Goal: Transaction & Acquisition: Purchase product/service

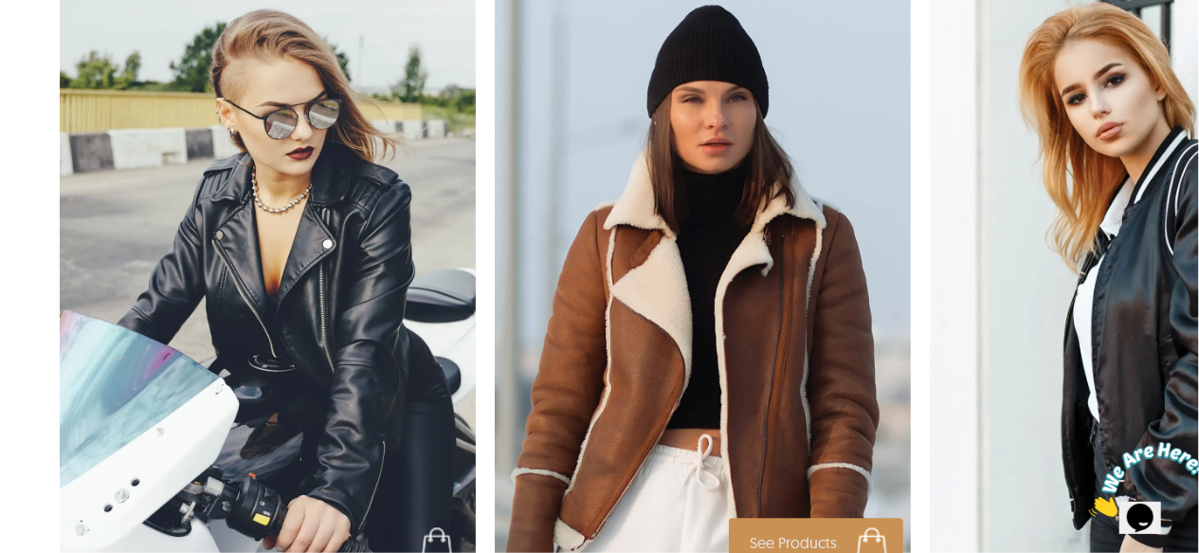
scroll to position [2180, 0]
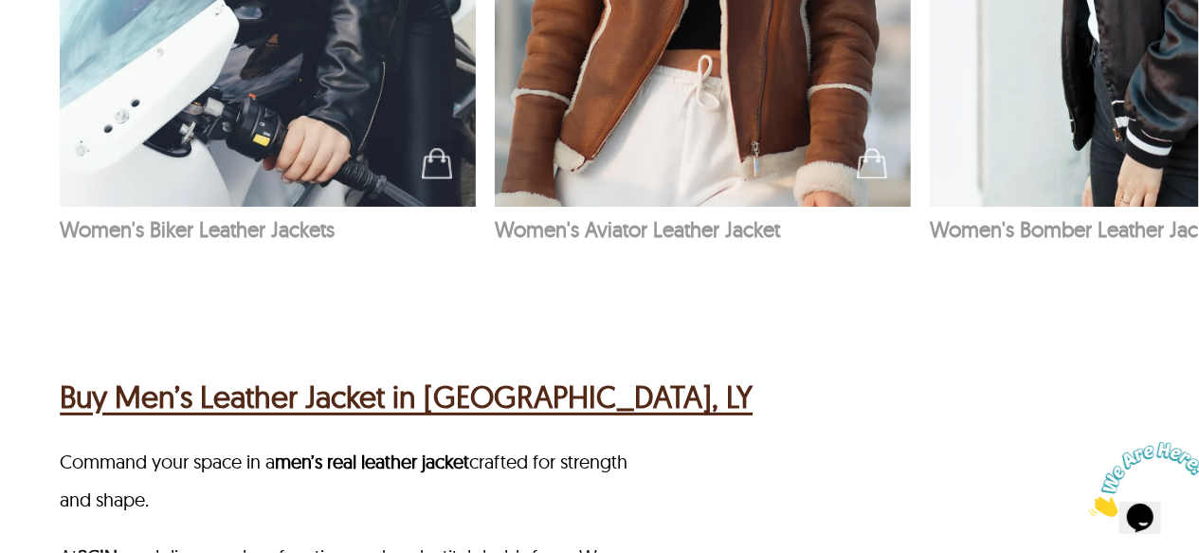
click at [317, 385] on h2 "Buy Men’s Leather Jacket in [GEOGRAPHIC_DATA], LY" at bounding box center [406, 395] width 693 height 45
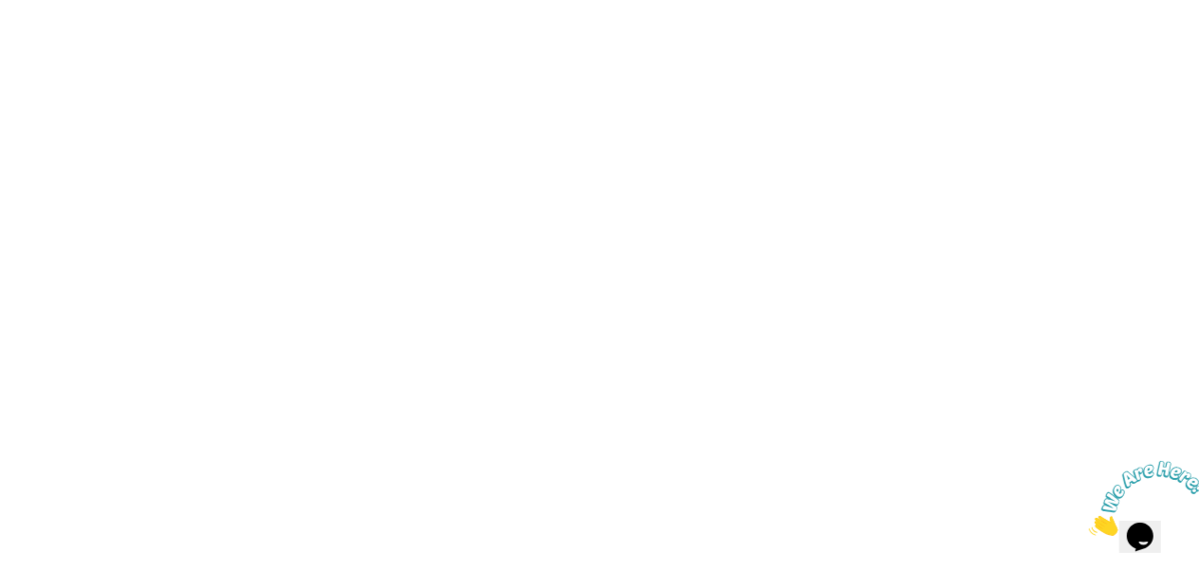
scroll to position [1422, 0]
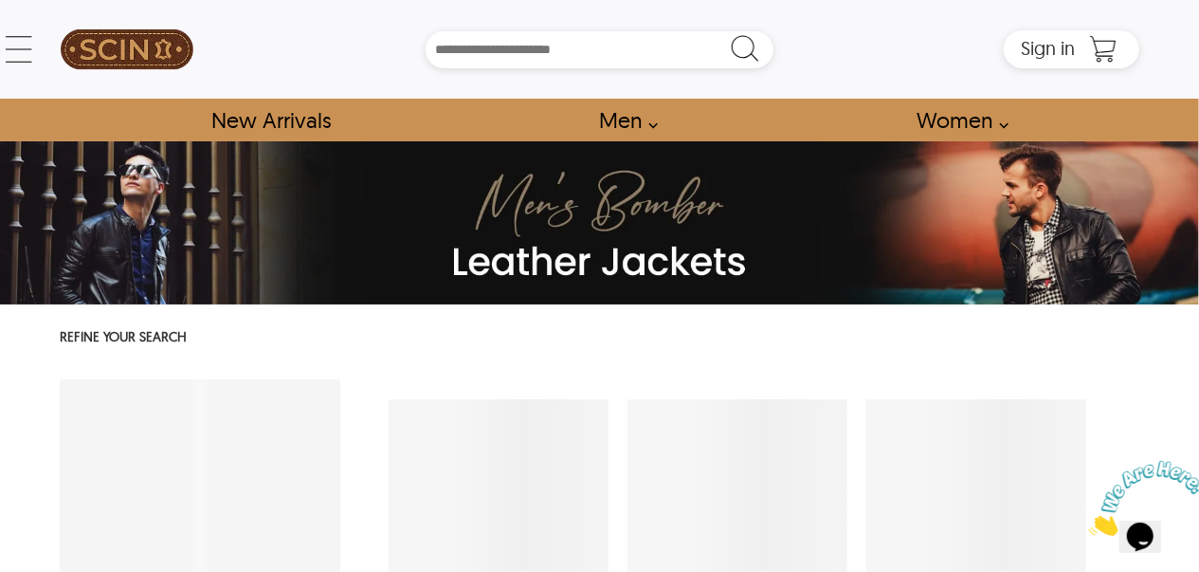
select select "********"
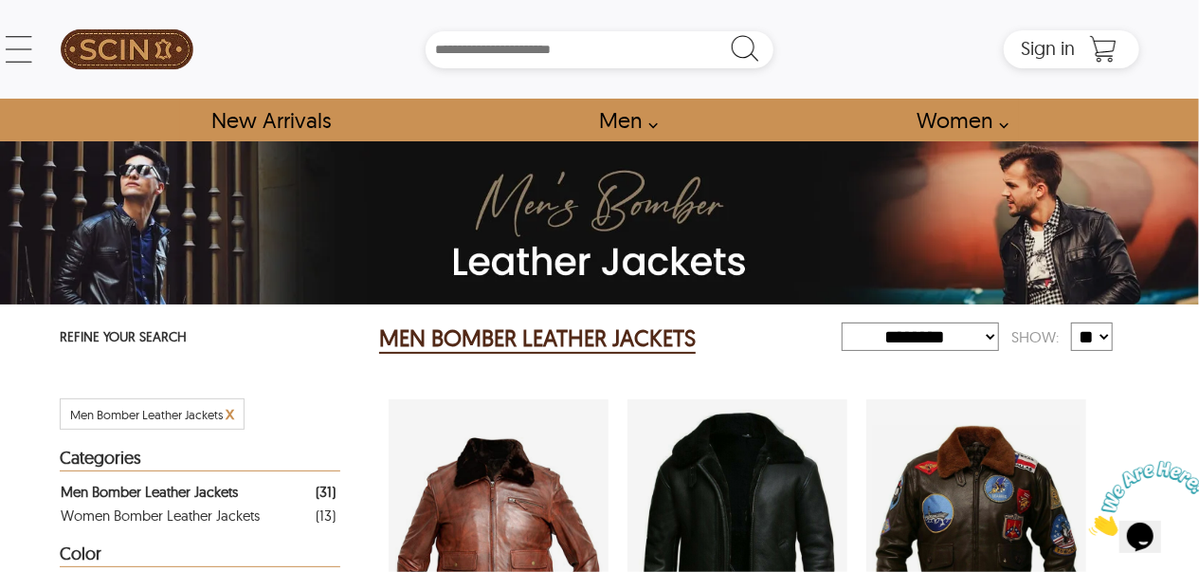
drag, startPoint x: 1118, startPoint y: 151, endPoint x: 1018, endPoint y: 245, distance: 138.1
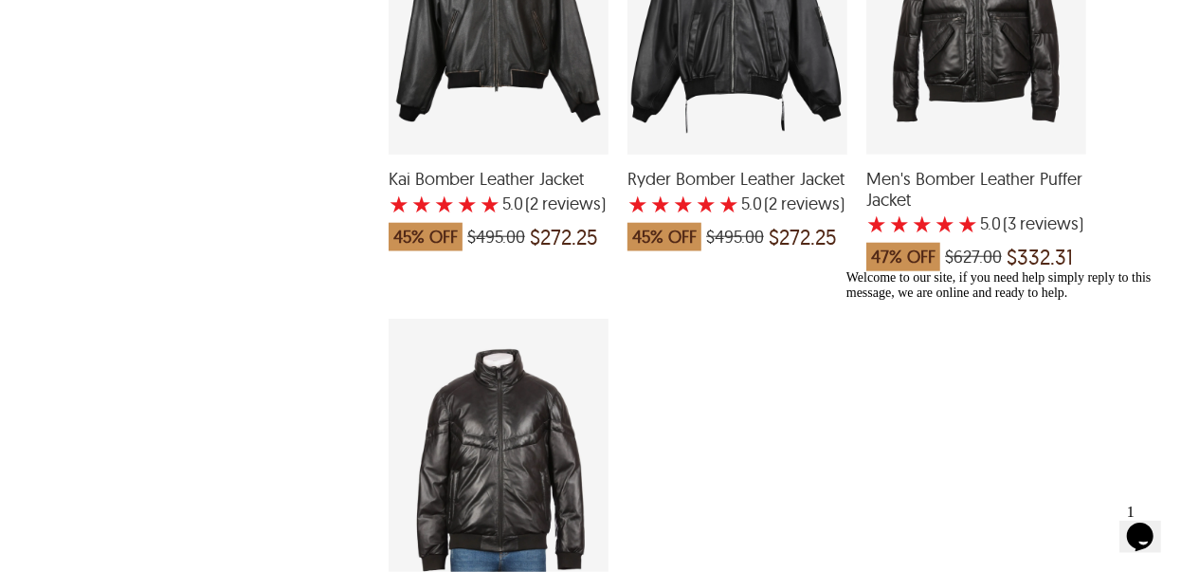
drag, startPoint x: 368, startPoint y: 546, endPoint x: 256, endPoint y: 599, distance: 123.8
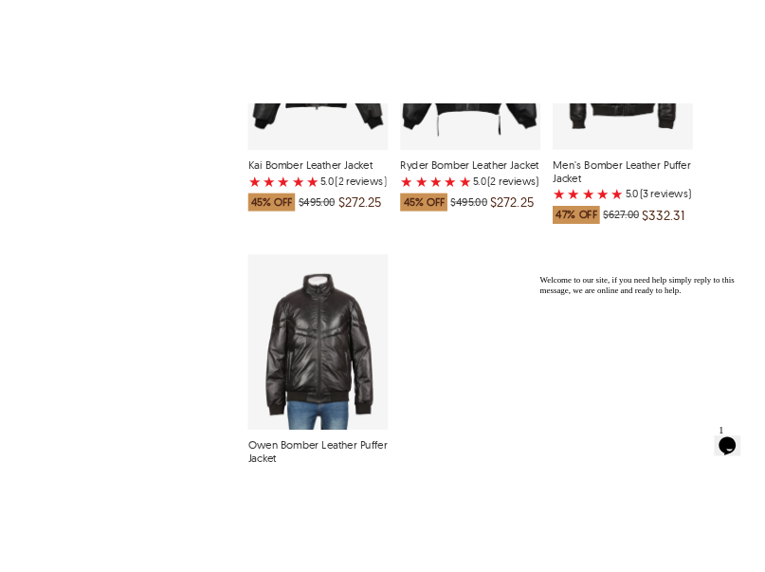
scroll to position [4457, 0]
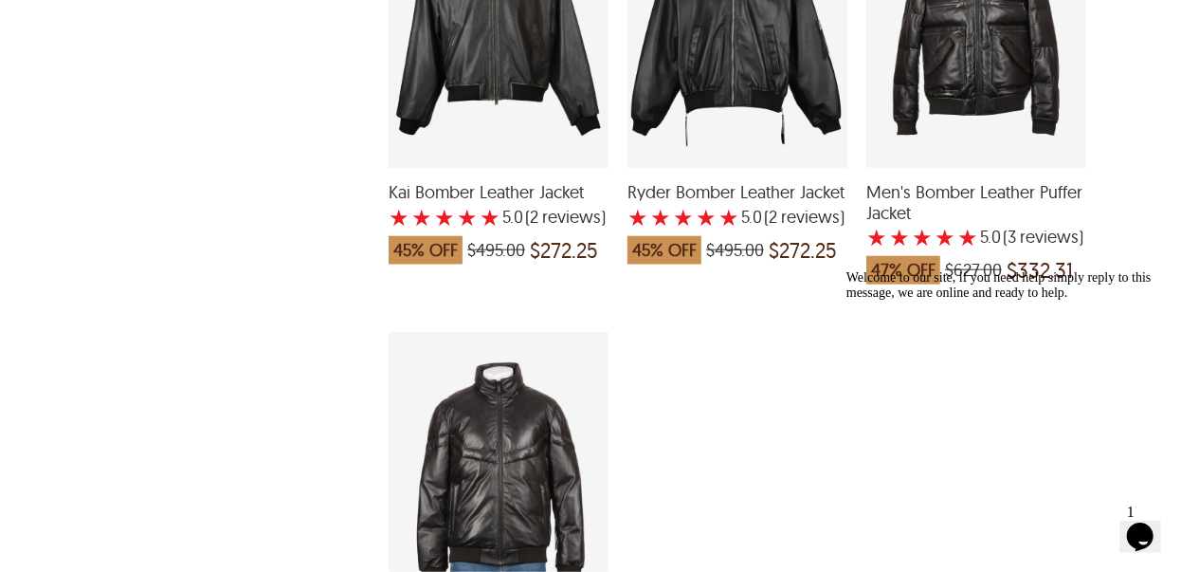
drag, startPoint x: 298, startPoint y: 516, endPoint x: 423, endPoint y: 230, distance: 311.5
drag, startPoint x: 423, startPoint y: 230, endPoint x: 401, endPoint y: 278, distance: 52.2
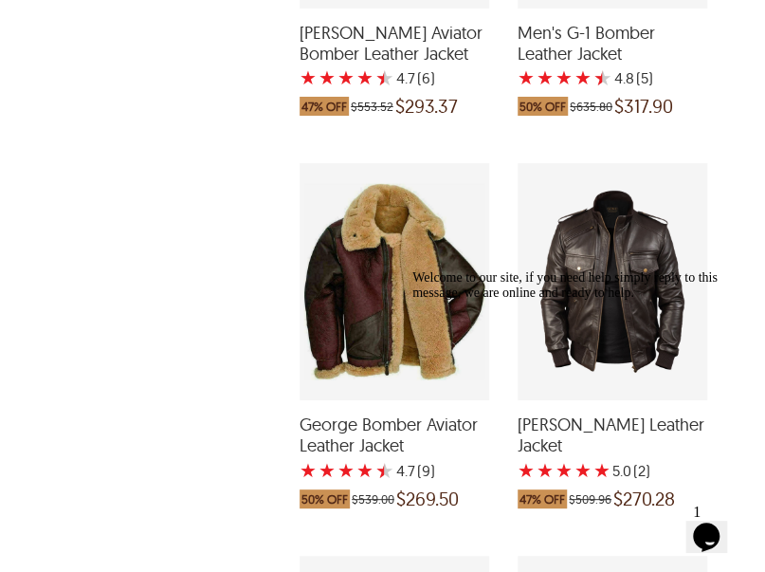
scroll to position [4463, 0]
